Goal: Task Accomplishment & Management: Use online tool/utility

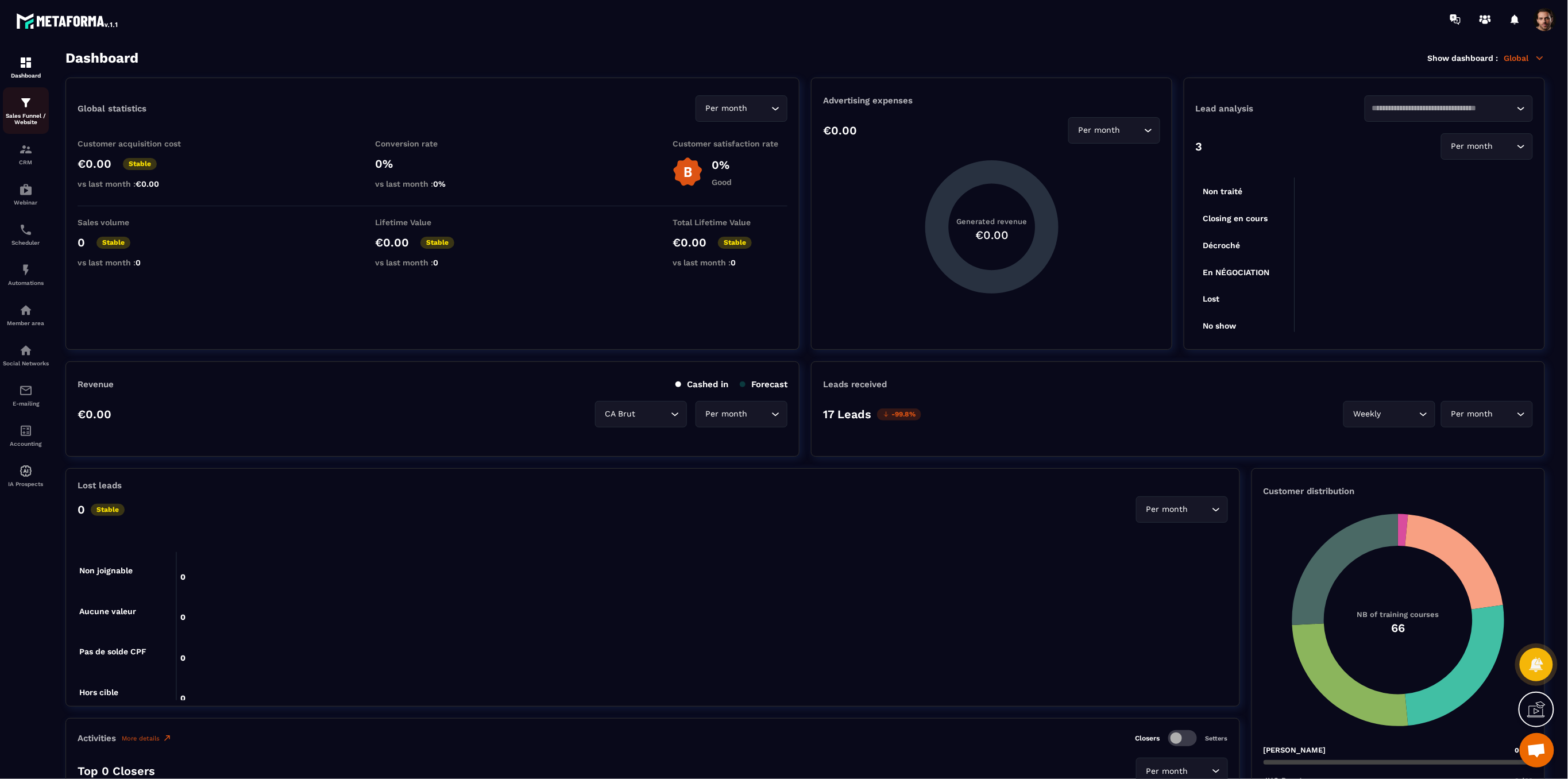
click at [19, 99] on img at bounding box center [26, 103] width 14 height 14
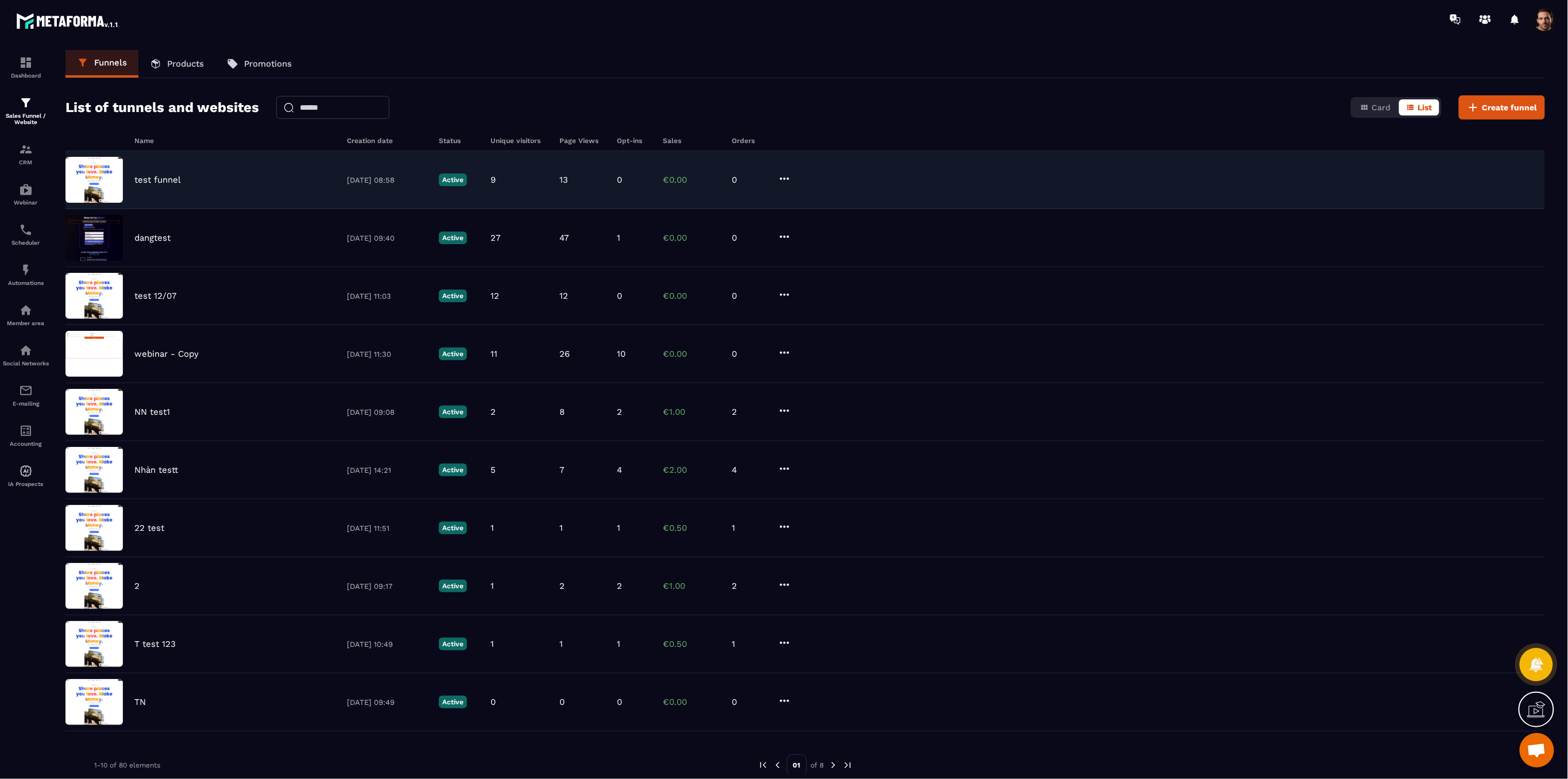
click at [148, 175] on p "test funnel" at bounding box center [158, 180] width 46 height 10
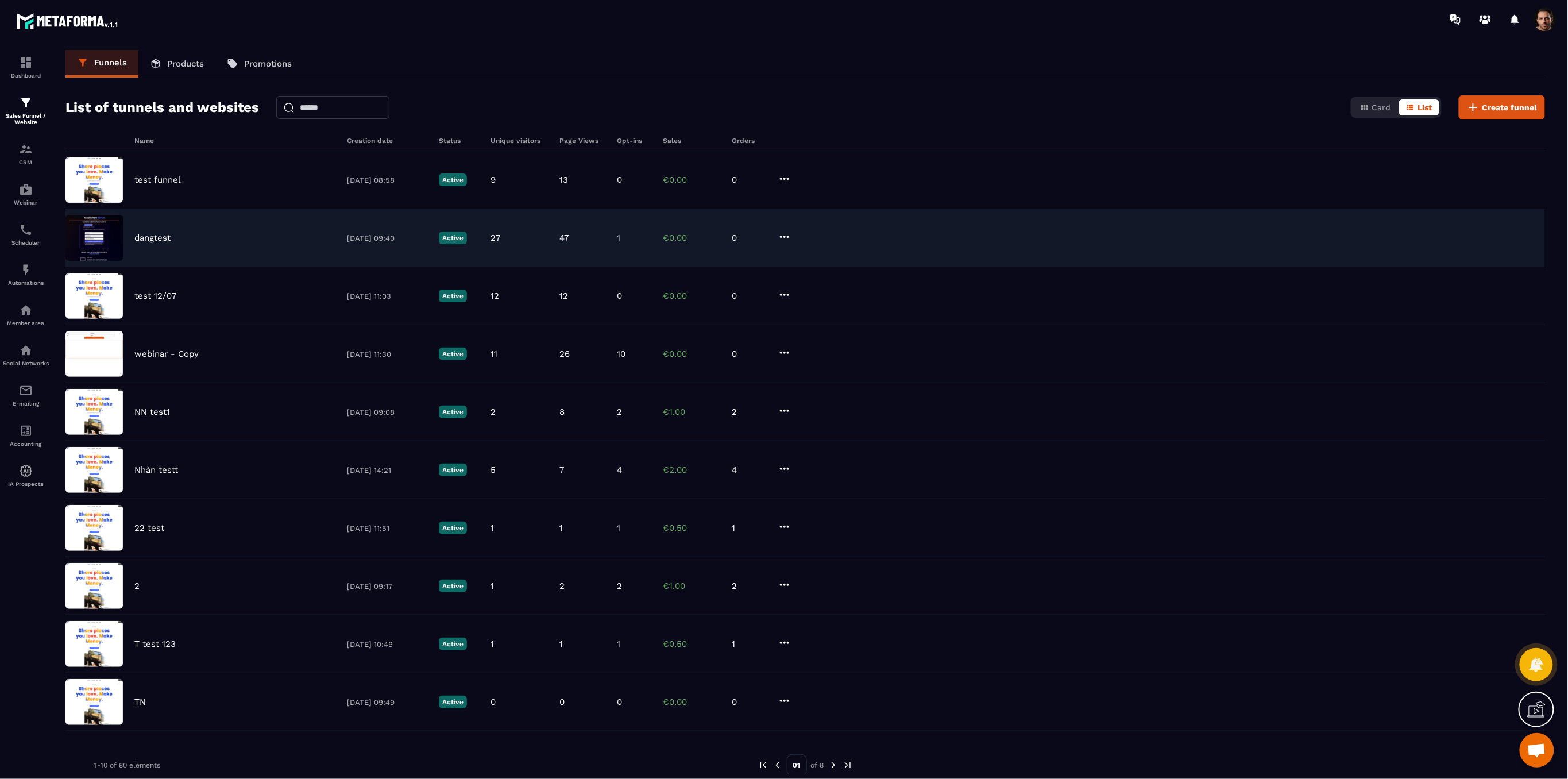
click at [135, 233] on p "dangtest" at bounding box center [152, 237] width 36 height 10
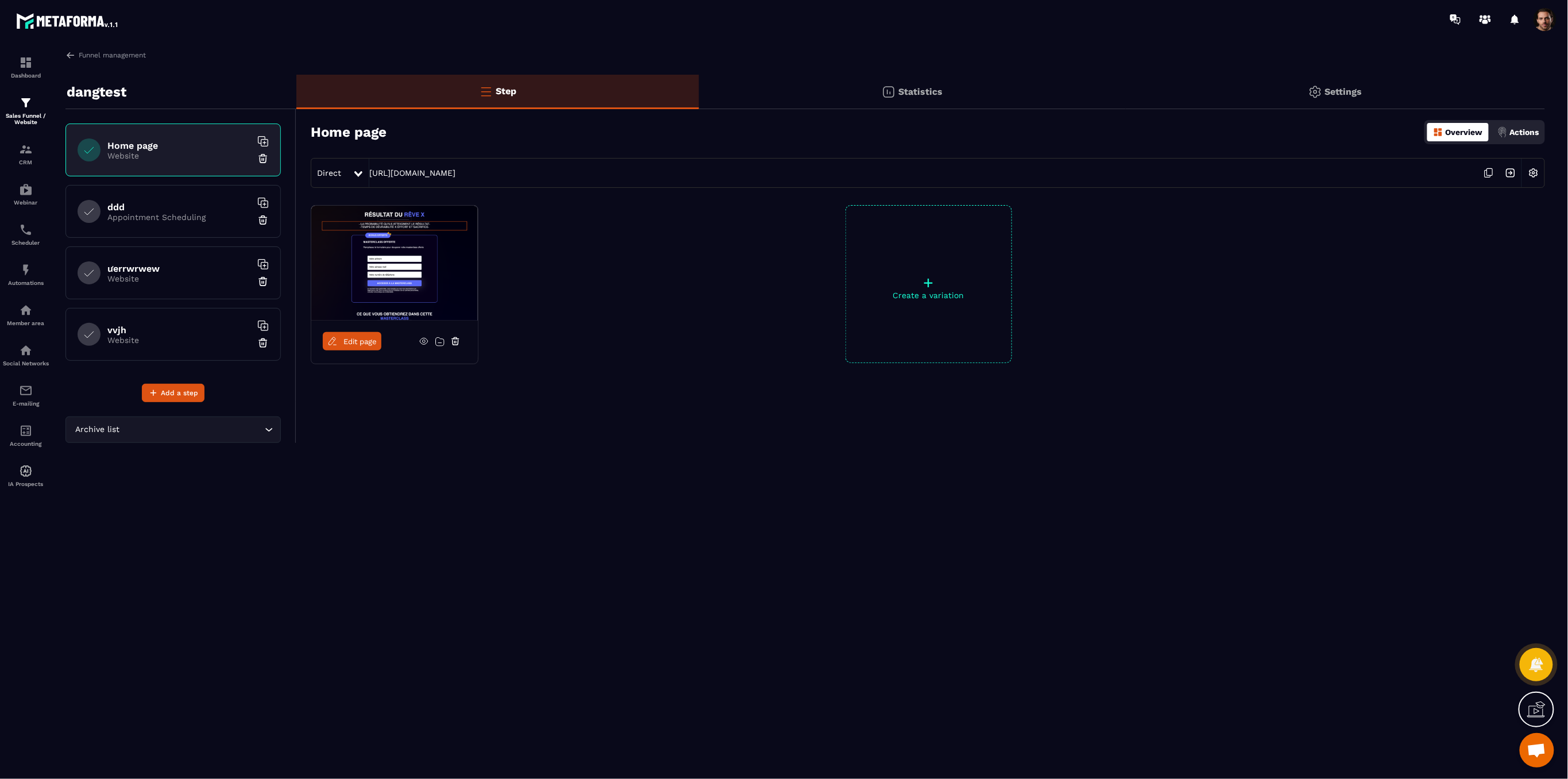
click at [172, 321] on div "vvjh Website" at bounding box center [173, 334] width 215 height 53
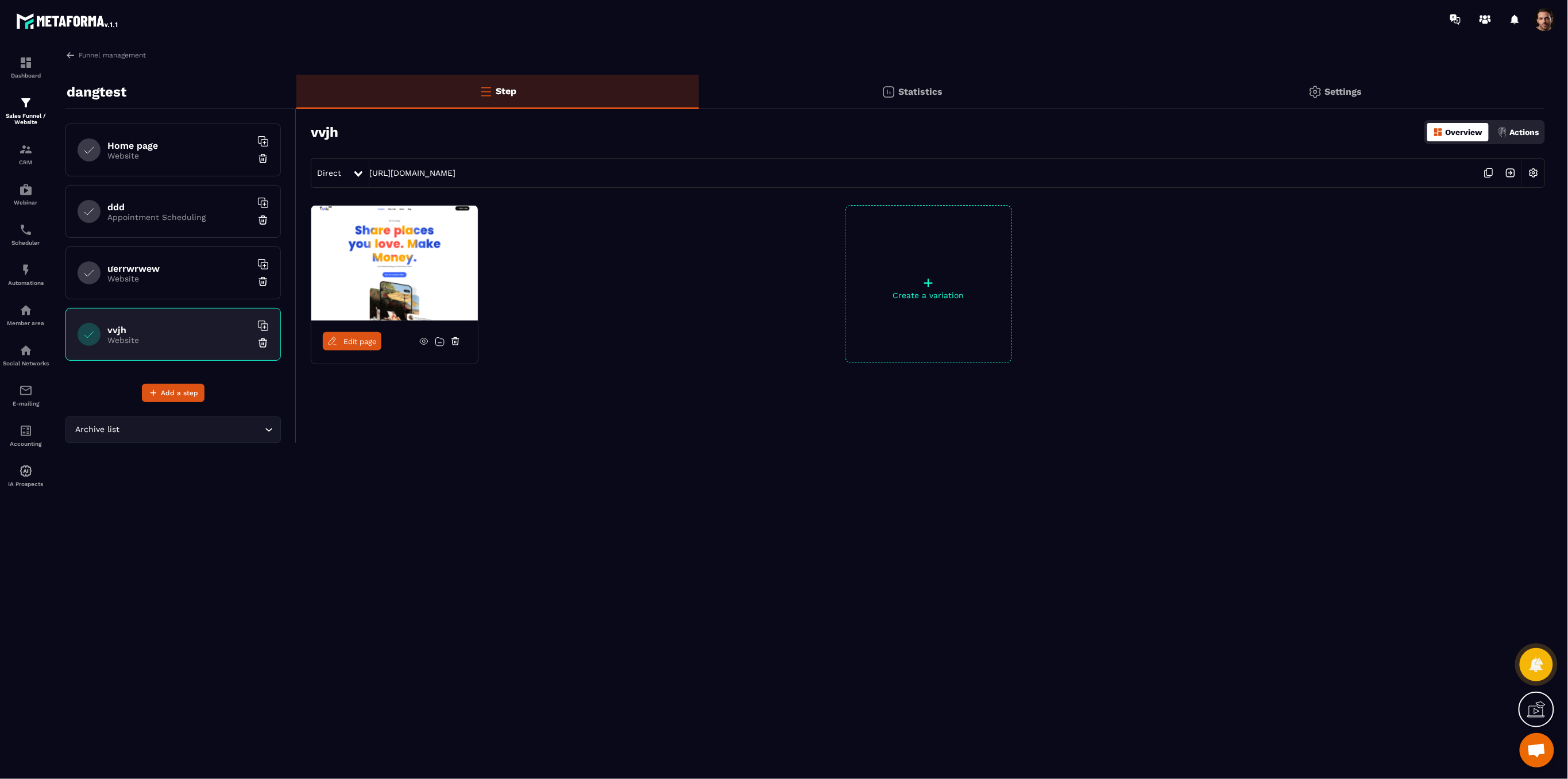
click at [196, 285] on div "ưerrwrwew Website" at bounding box center [173, 273] width 215 height 53
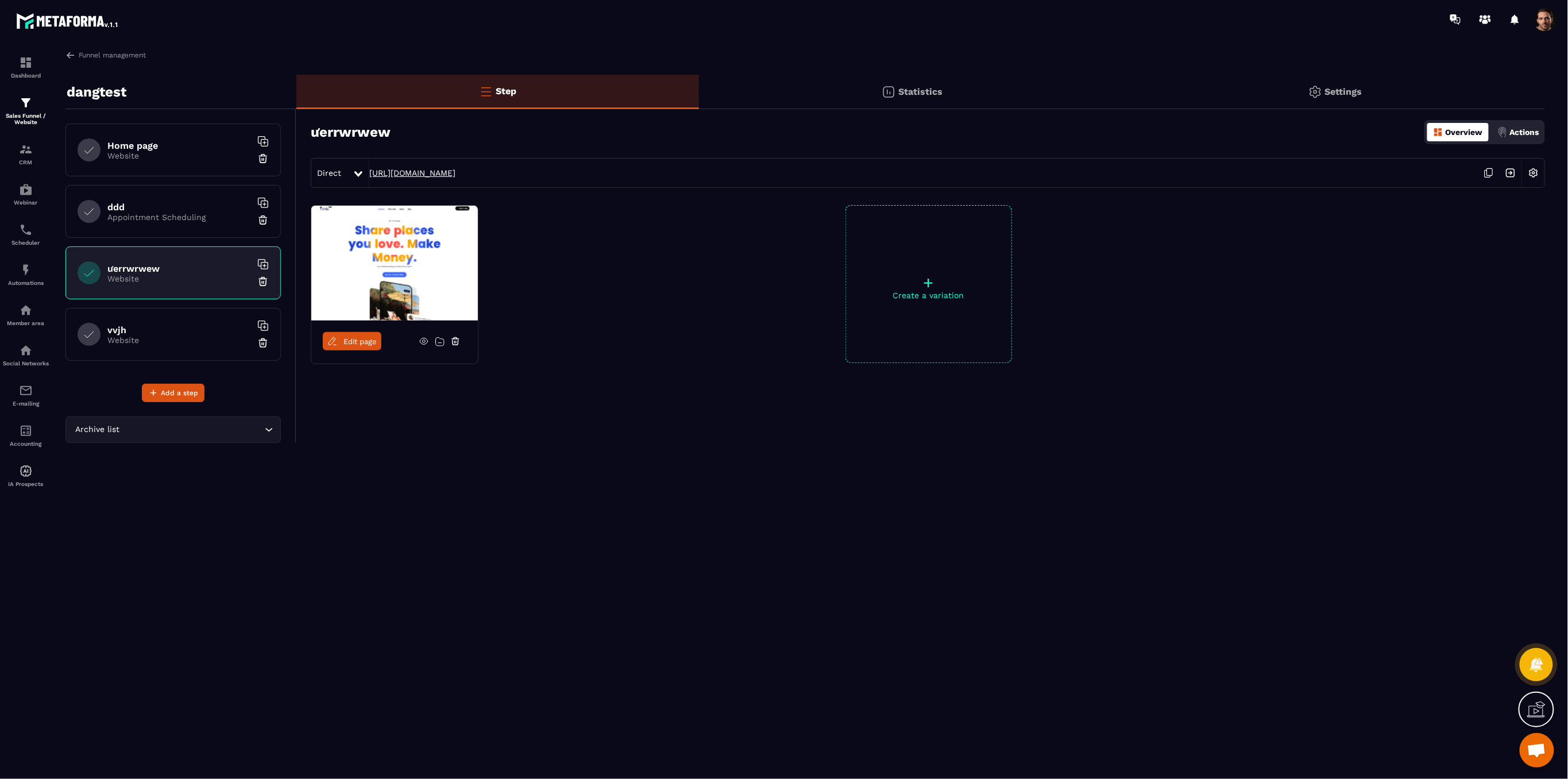
click at [447, 173] on link "[URL][DOMAIN_NAME]" at bounding box center [413, 172] width 86 height 9
click at [183, 392] on span "Add a step" at bounding box center [179, 393] width 37 height 12
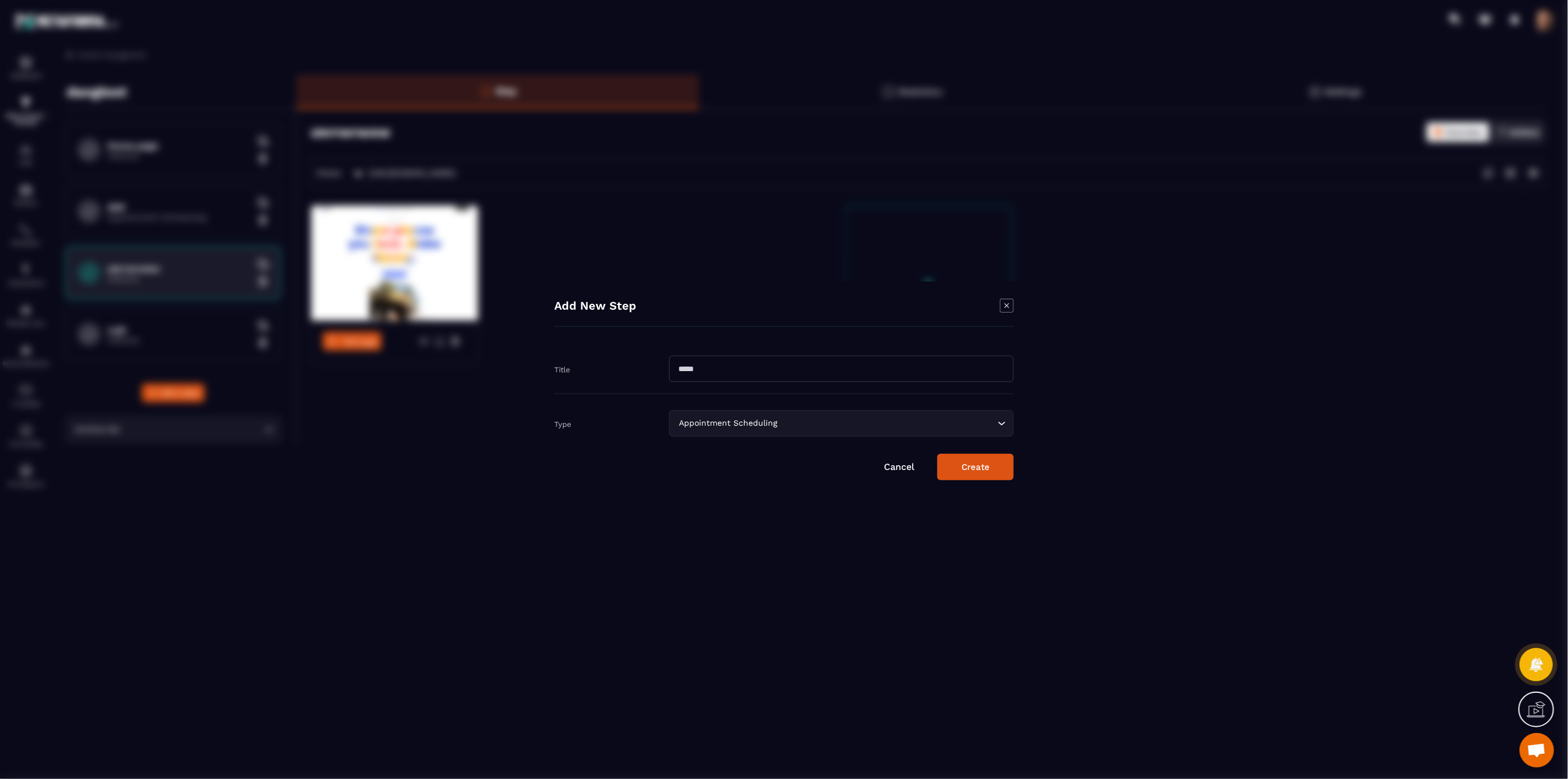
click at [758, 376] on input "Modal window" at bounding box center [841, 368] width 345 height 26
type input "**"
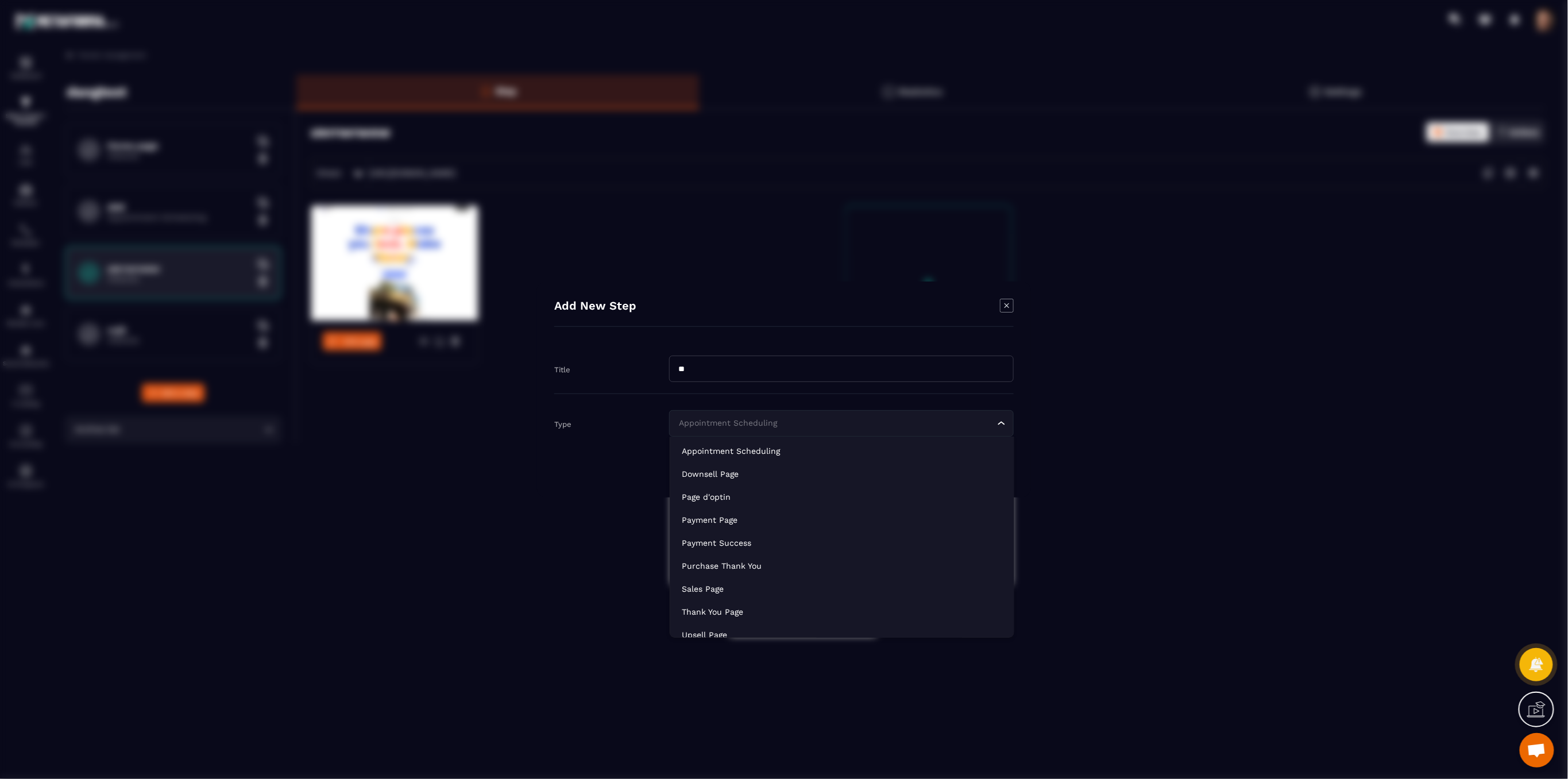
click at [743, 416] on div "Appointment Scheduling Loading..." at bounding box center [841, 423] width 345 height 26
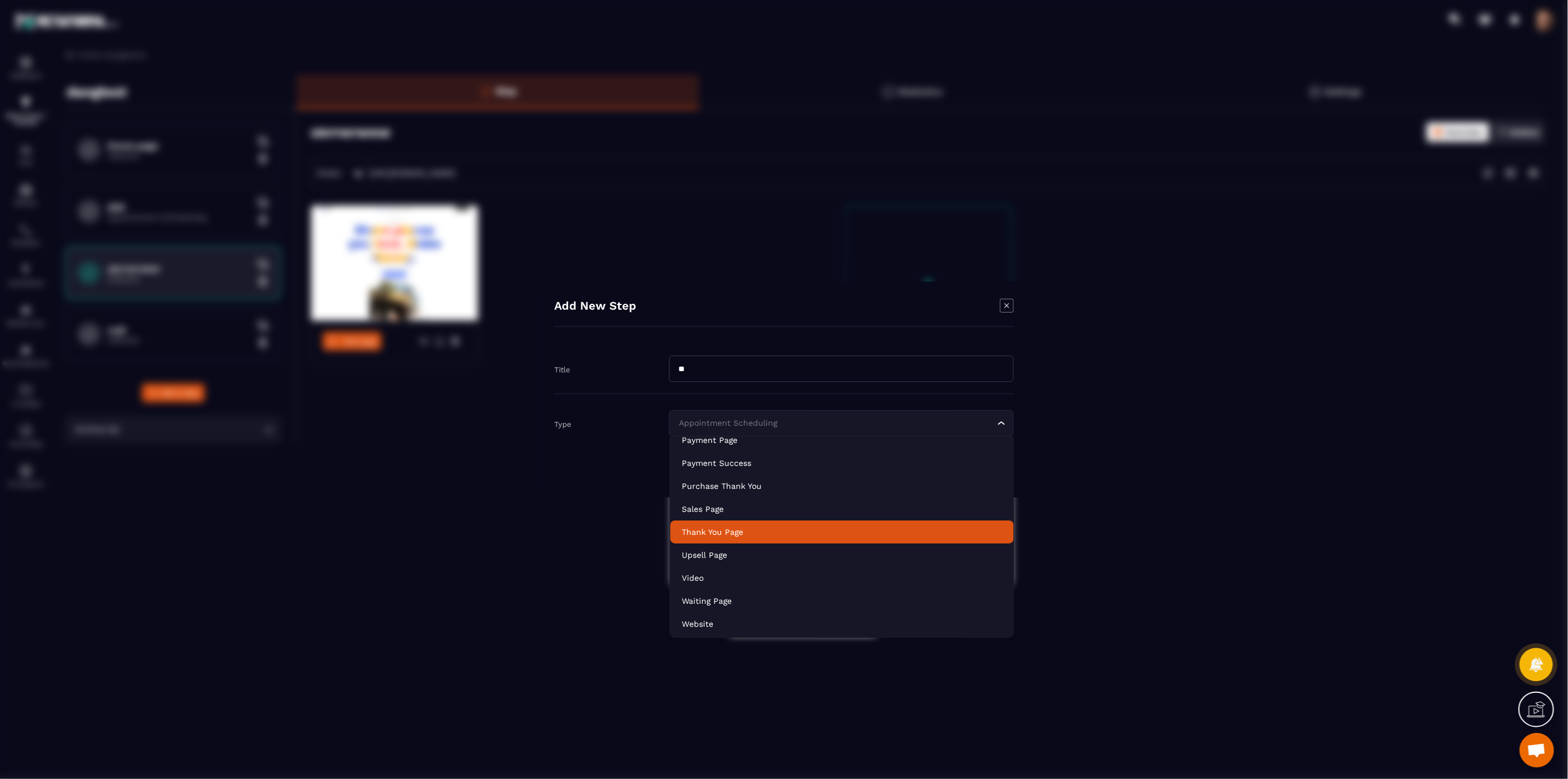
scroll to position [80, 0]
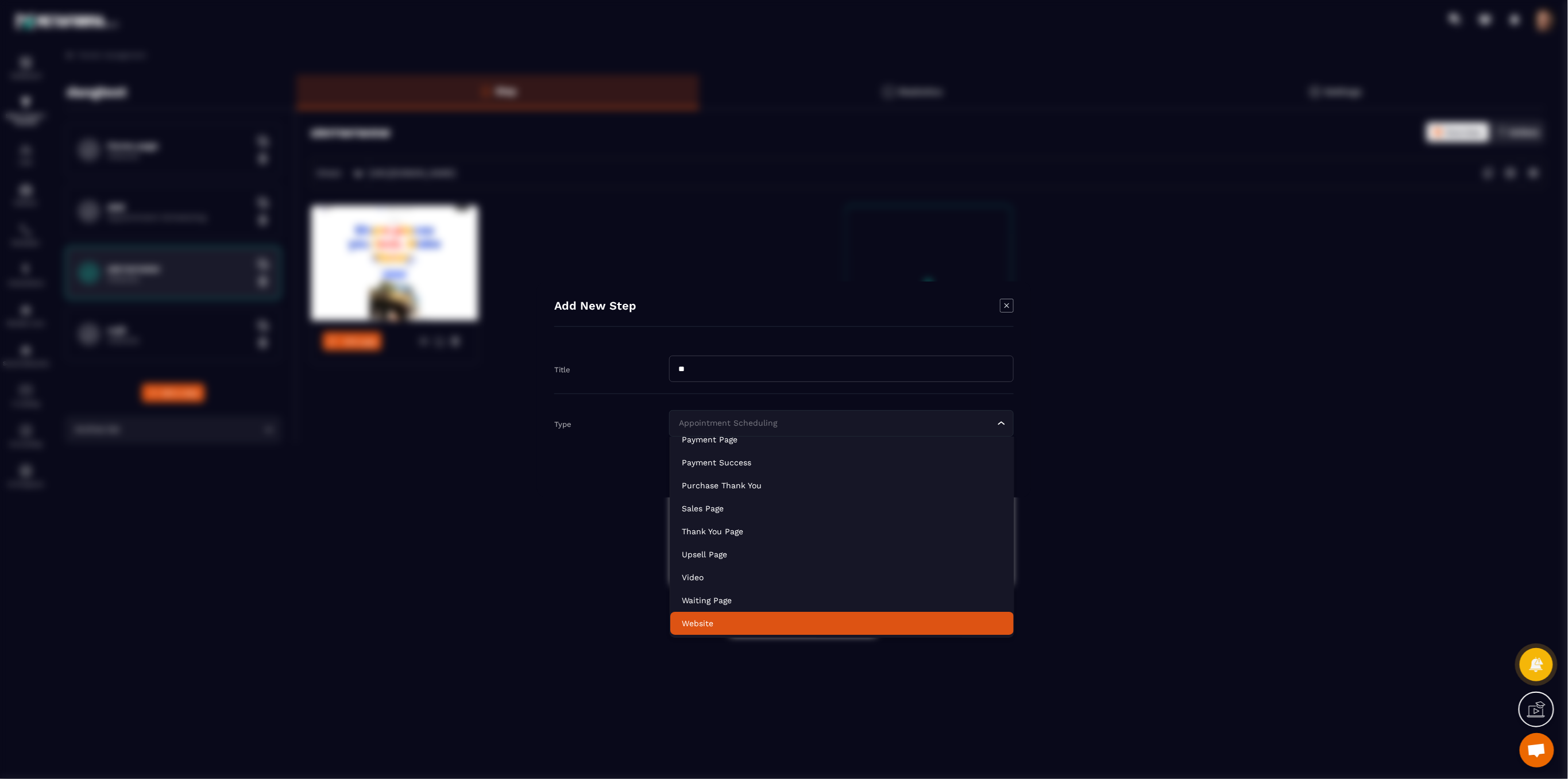
click at [706, 630] on li "Website" at bounding box center [842, 624] width 343 height 23
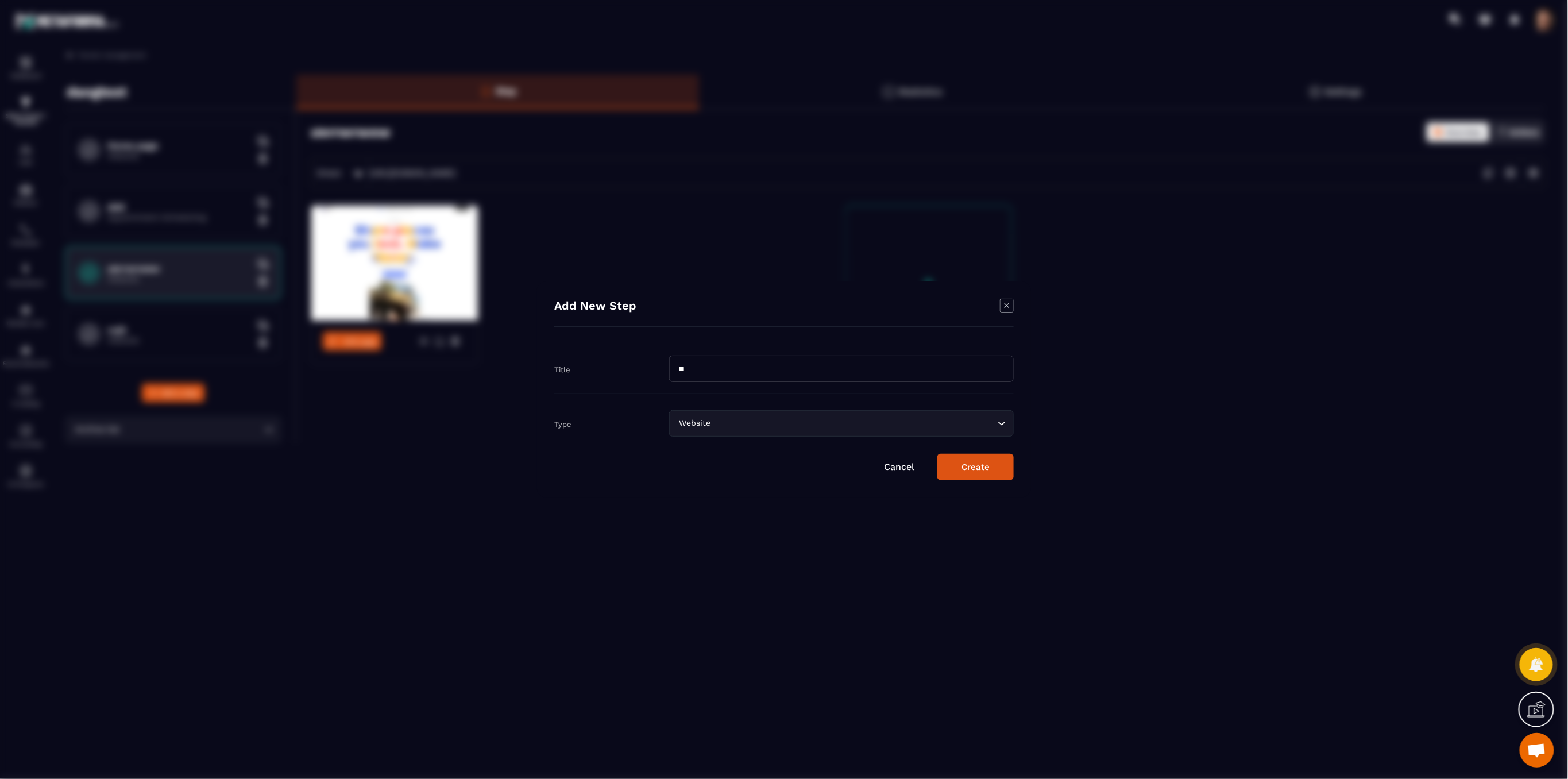
click at [967, 469] on button "Create" at bounding box center [975, 466] width 76 height 26
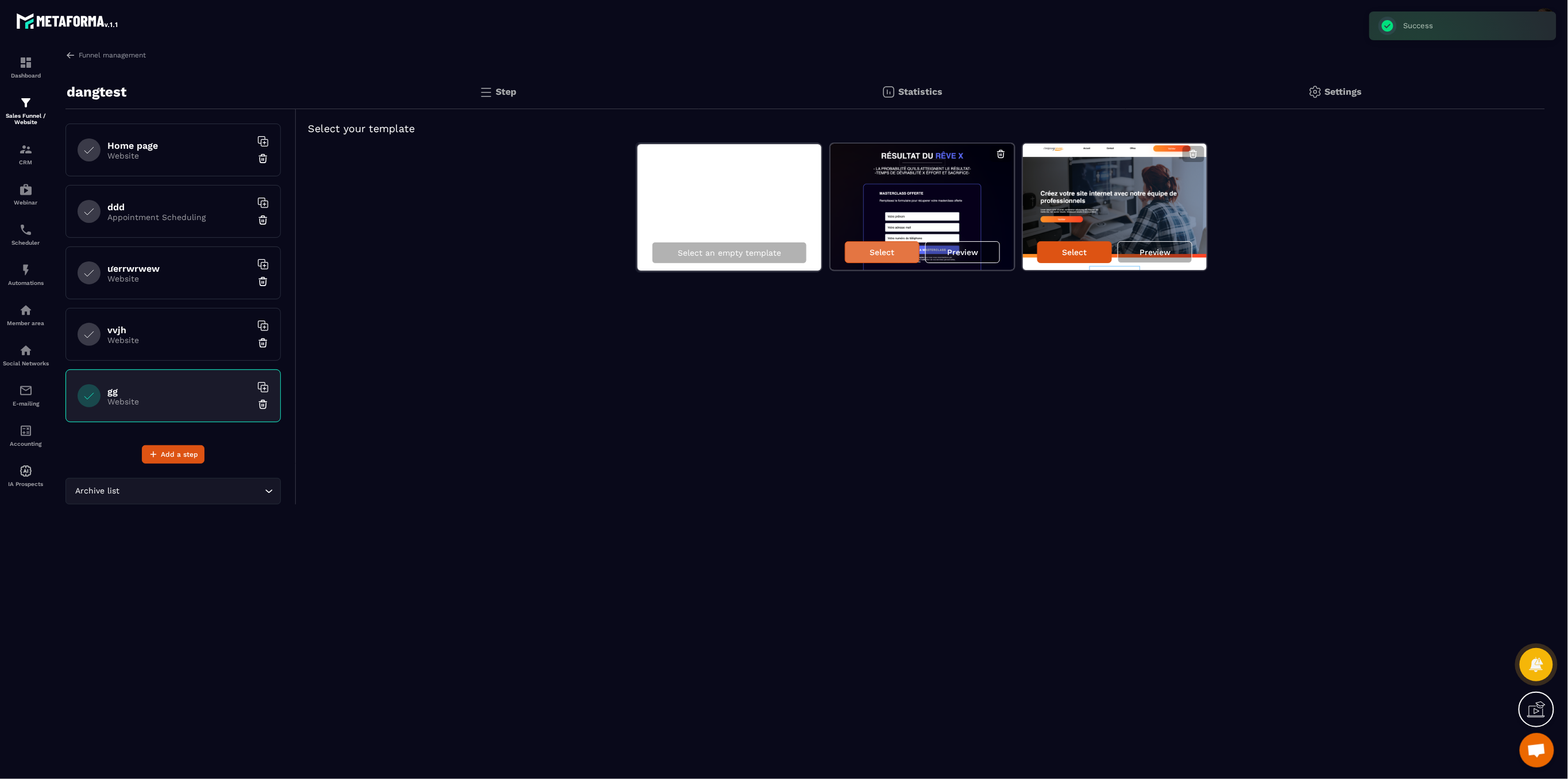
click at [881, 253] on p "Select" at bounding box center [883, 252] width 25 height 9
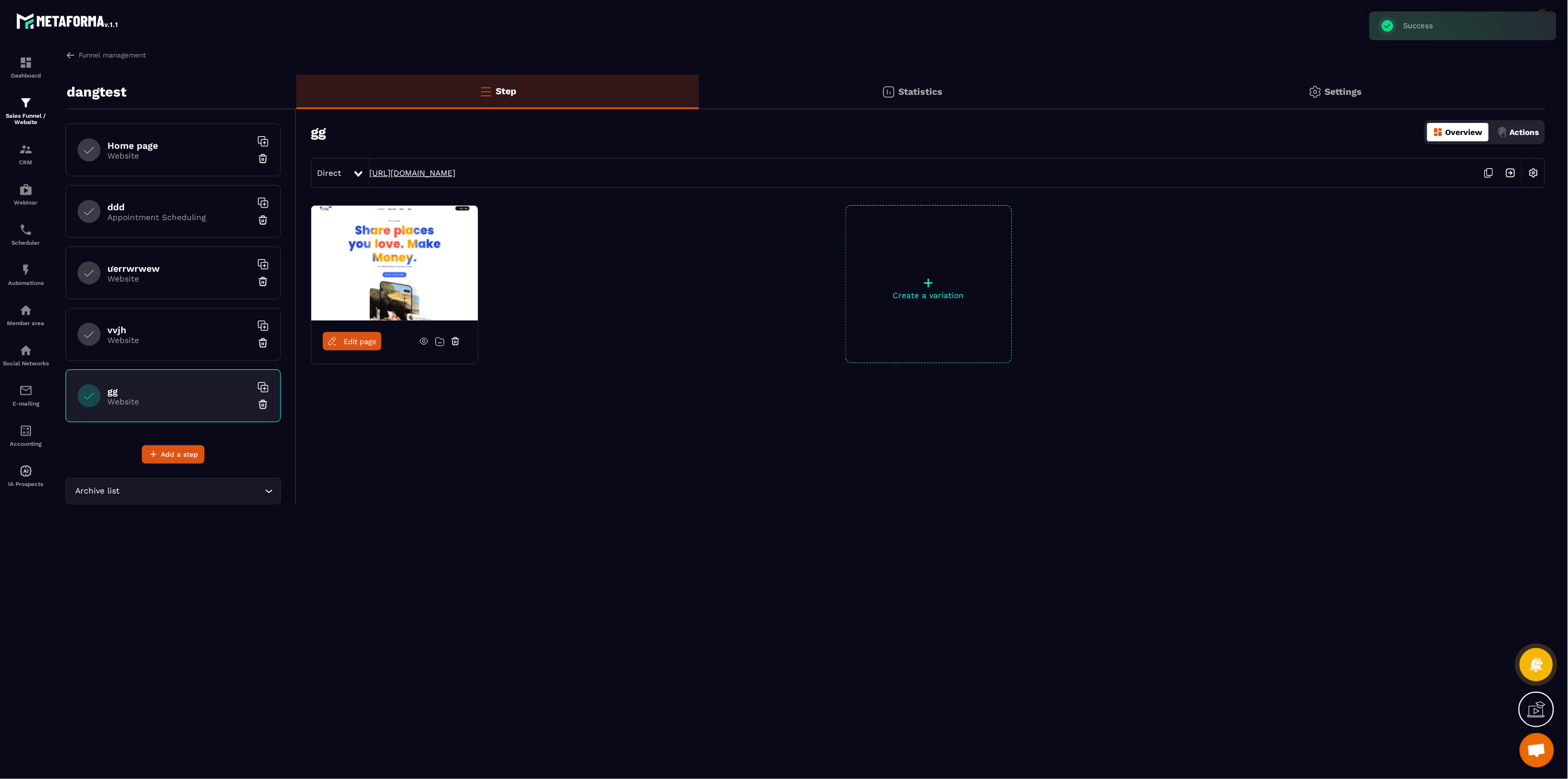
click at [406, 170] on link "[URL][DOMAIN_NAME]" at bounding box center [413, 172] width 86 height 9
click at [341, 341] on link "Edit page" at bounding box center [352, 341] width 58 height 18
